Goal: Find specific page/section: Find specific page/section

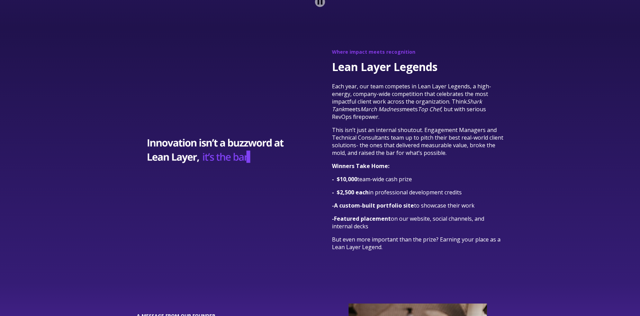
scroll to position [1394, 0]
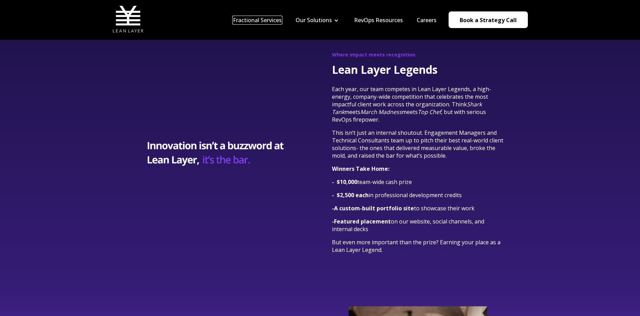
click at [273, 21] on link "Fractional Services" at bounding box center [257, 20] width 49 height 8
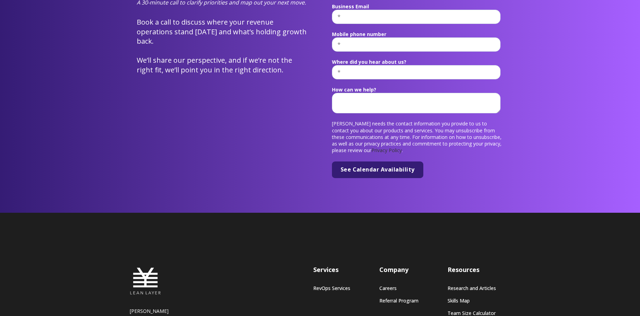
scroll to position [2696, 0]
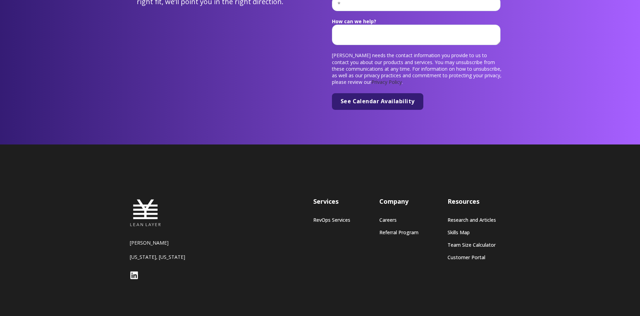
click at [455, 235] on div "Resources Research and Articles Skills Map Team Size Calculator Customer Portal" at bounding box center [471, 239] width 48 height 85
click at [461, 241] on link "Team Size Calculator" at bounding box center [471, 244] width 48 height 6
click at [450, 254] on link "Customer Portal" at bounding box center [471, 257] width 48 height 6
